Goal: Complete application form

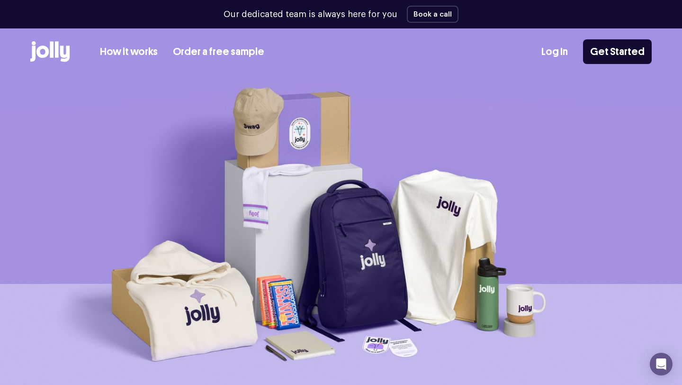
click at [117, 55] on link "How it works" at bounding box center [129, 52] width 58 height 16
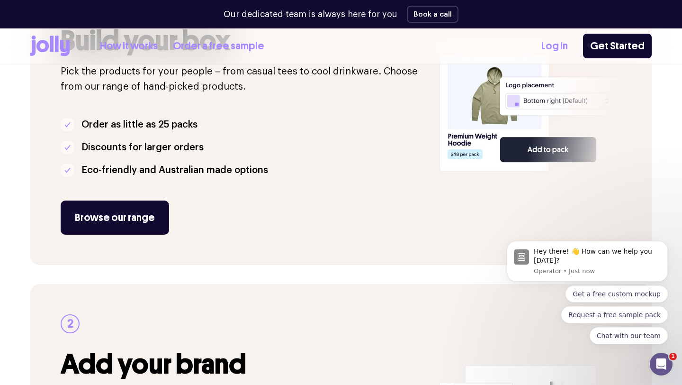
scroll to position [226, 0]
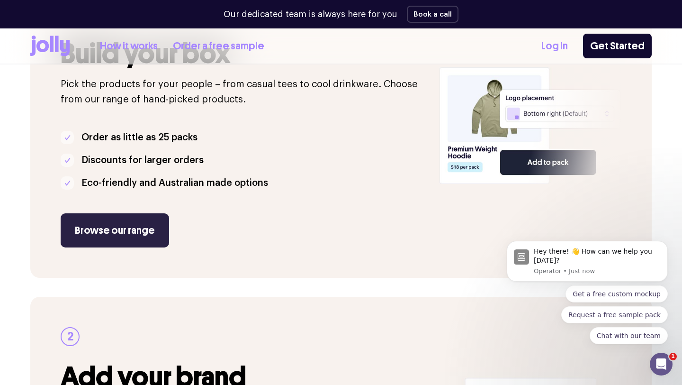
click at [141, 226] on link "Browse our range" at bounding box center [115, 230] width 108 height 34
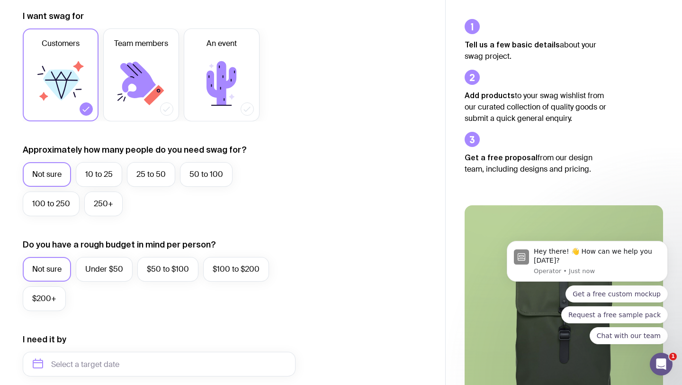
scroll to position [139, 0]
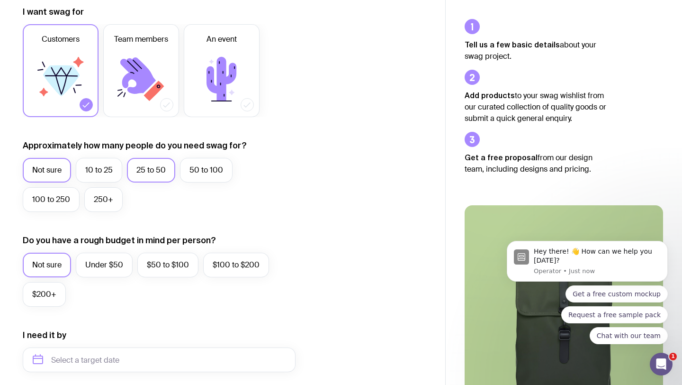
click at [144, 166] on label "25 to 50" at bounding box center [151, 170] width 48 height 25
click at [0, 0] on input "25 to 50" at bounding box center [0, 0] width 0 height 0
click at [108, 261] on label "Under $50" at bounding box center [104, 265] width 57 height 25
click at [0, 0] on input "Under $50" at bounding box center [0, 0] width 0 height 0
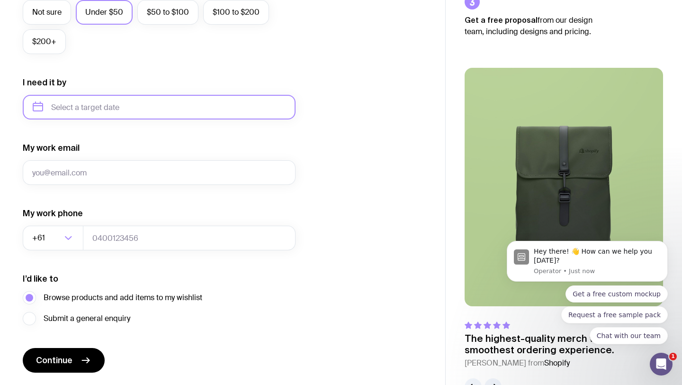
scroll to position [421, 0]
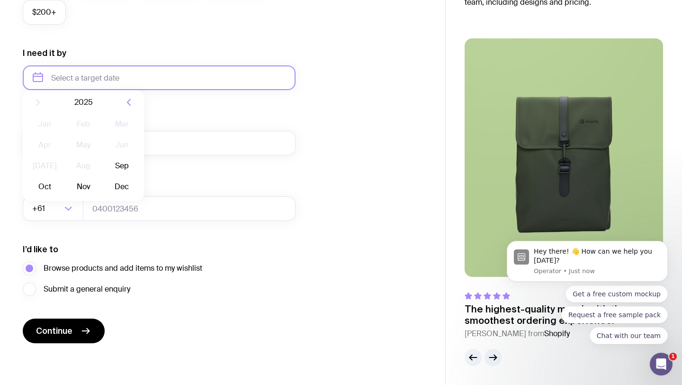
click at [185, 83] on input "text" at bounding box center [159, 77] width 273 height 25
click at [62, 185] on button "Sep" at bounding box center [44, 194] width 35 height 19
type input "[DATE]"
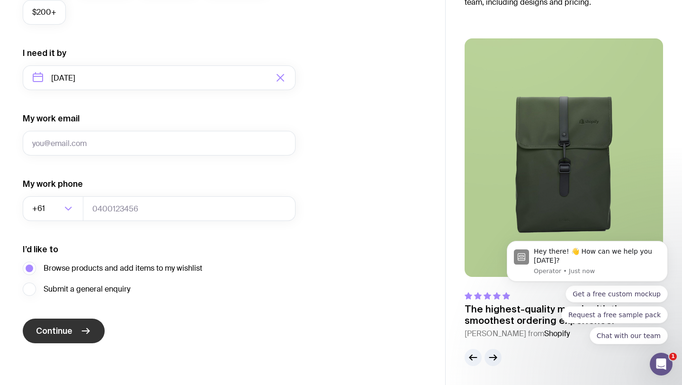
click at [54, 337] on button "Continue" at bounding box center [64, 330] width 82 height 25
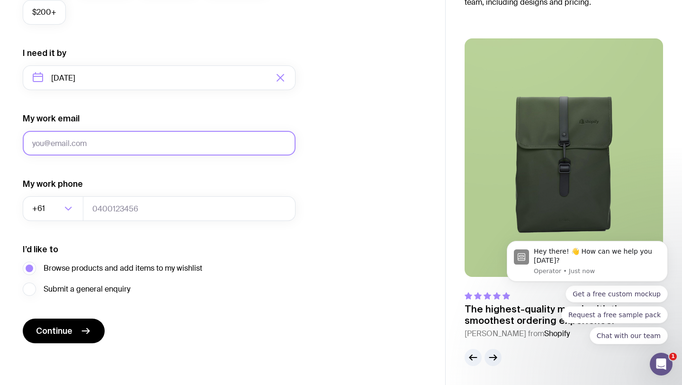
click at [73, 146] on input "My work email" at bounding box center [159, 143] width 273 height 25
type input "[EMAIL_ADDRESS][DOMAIN_NAME]"
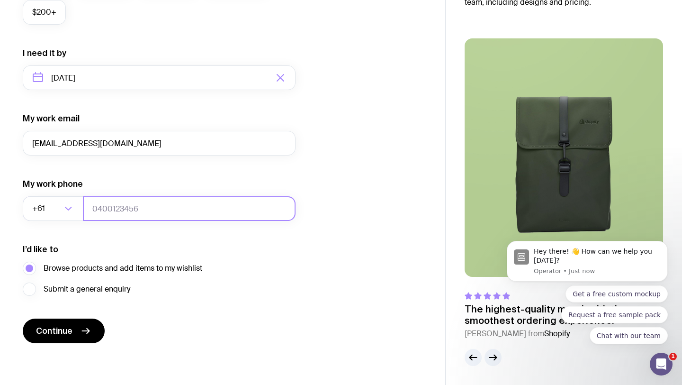
click at [101, 209] on input "tel" at bounding box center [189, 208] width 213 height 25
type input "0430111111"
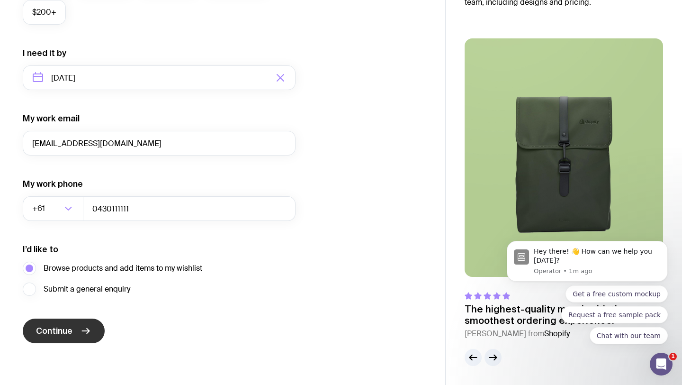
click at [56, 328] on span "Continue" at bounding box center [54, 330] width 36 height 11
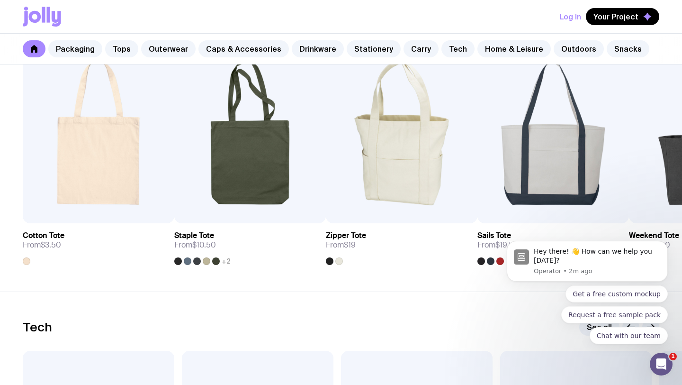
scroll to position [2069, 0]
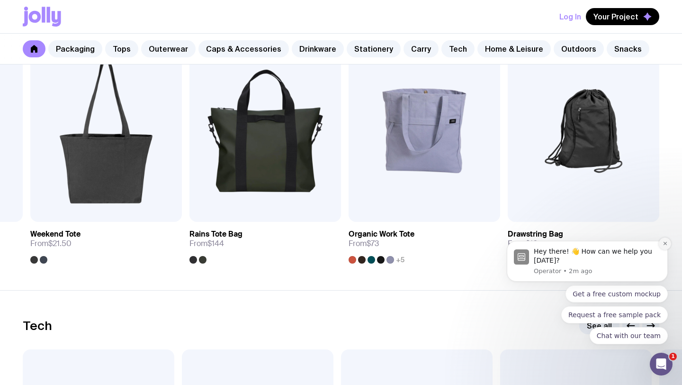
click at [664, 244] on icon "Dismiss notification" at bounding box center [665, 243] width 5 height 5
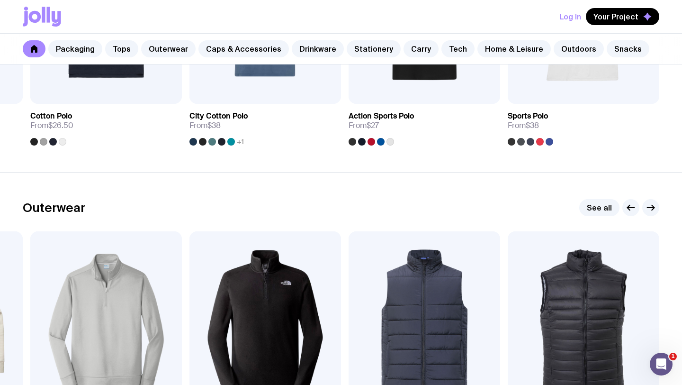
scroll to position [630, 0]
